Goal: Find specific page/section

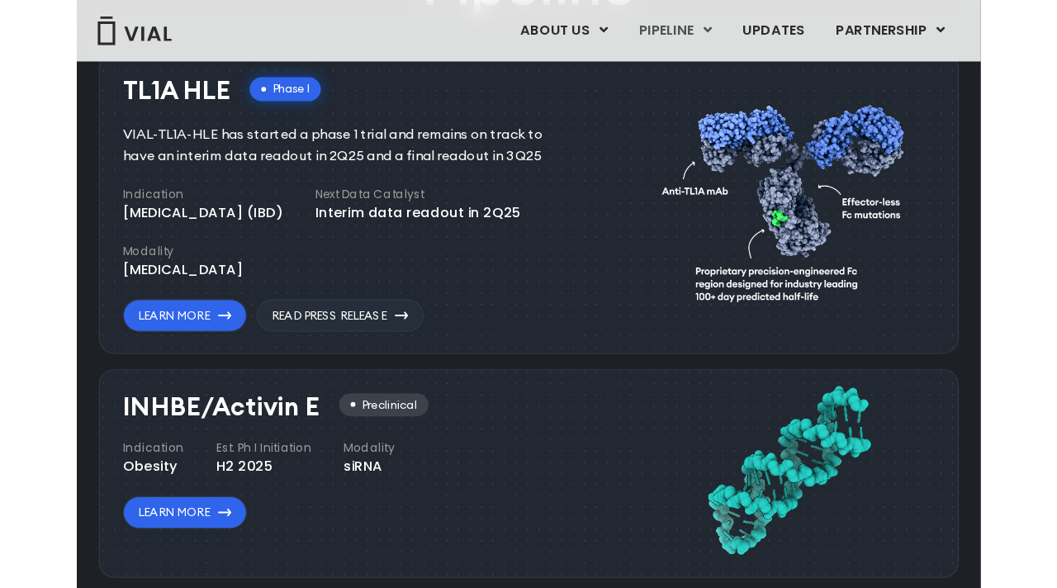
scroll to position [1048, 0]
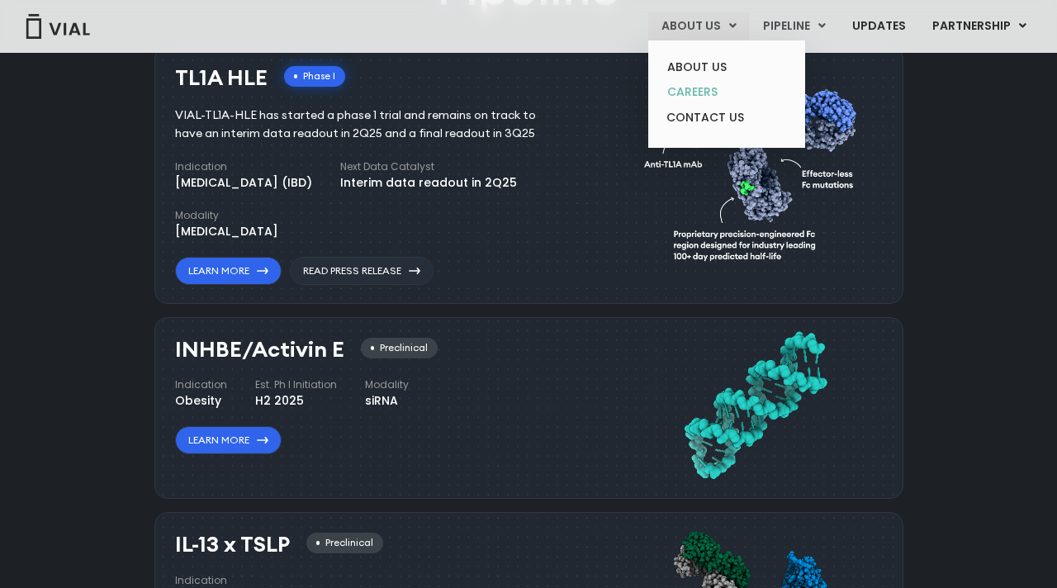
click at [712, 93] on link "CAREERS" at bounding box center [726, 92] width 144 height 26
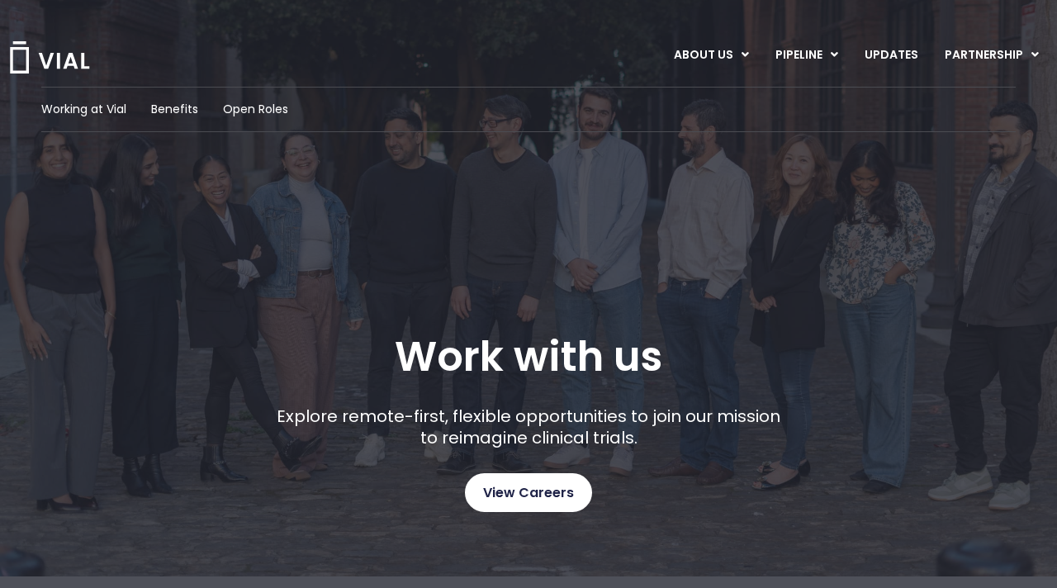
click at [527, 482] on span "View Careers" at bounding box center [528, 492] width 91 height 21
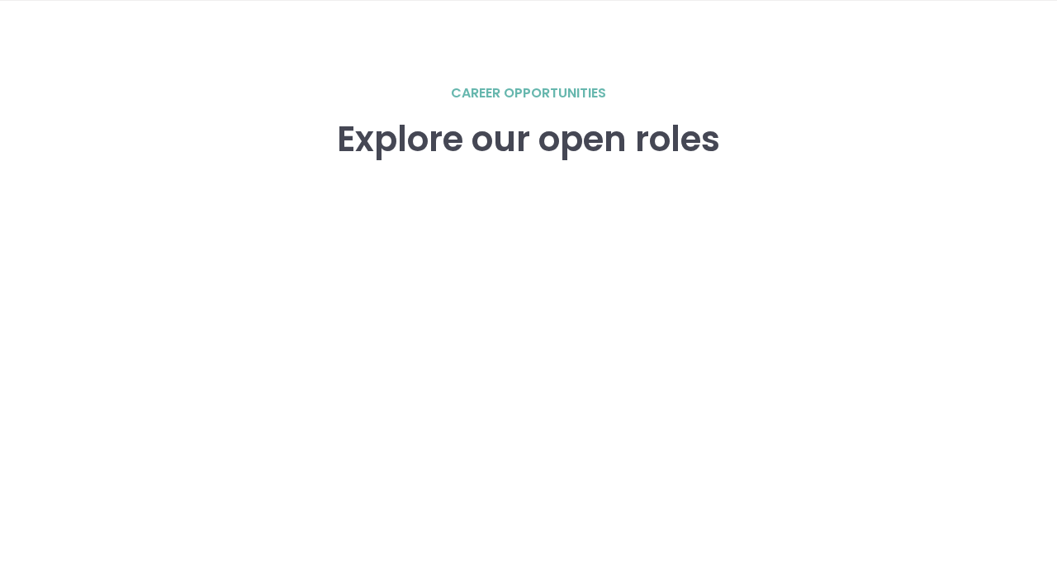
scroll to position [2284, 0]
